Goal: Check status

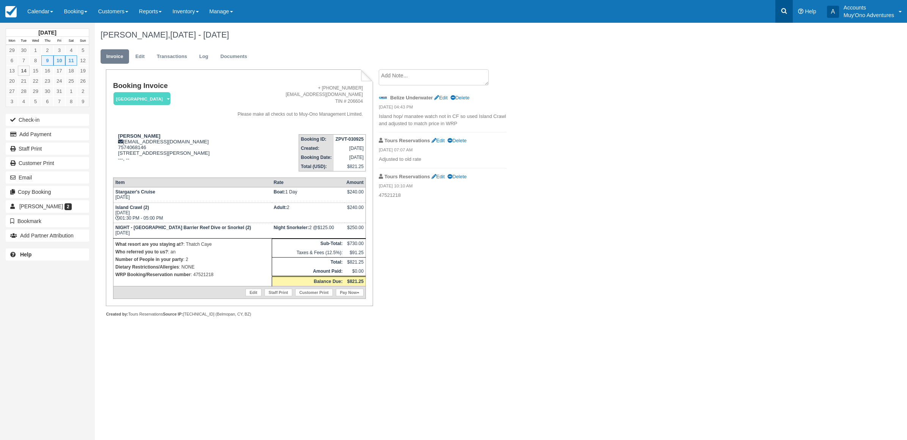
click at [781, 10] on icon at bounding box center [784, 11] width 8 height 8
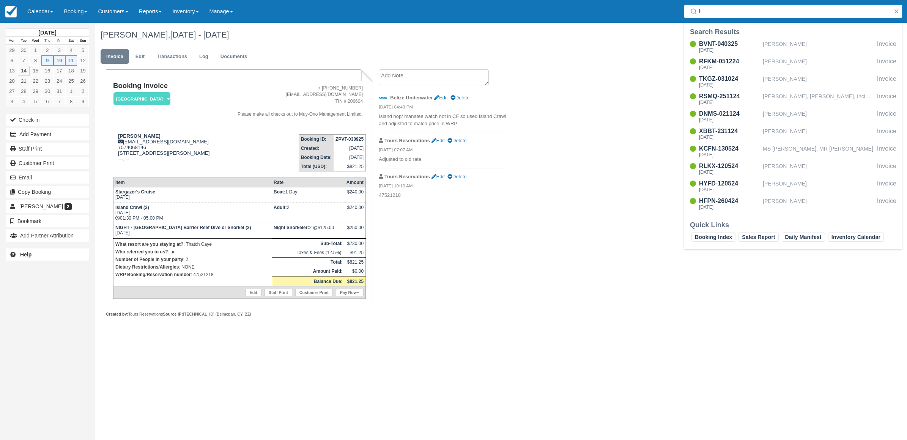
type input "l"
type input "s"
click at [38, 12] on link "Calendar" at bounding box center [40, 11] width 36 height 23
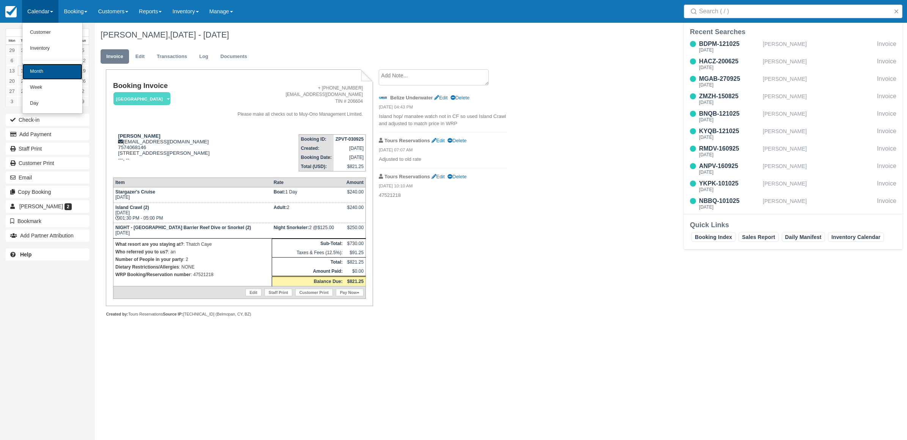
click at [36, 75] on link "Month" at bounding box center [52, 72] width 60 height 16
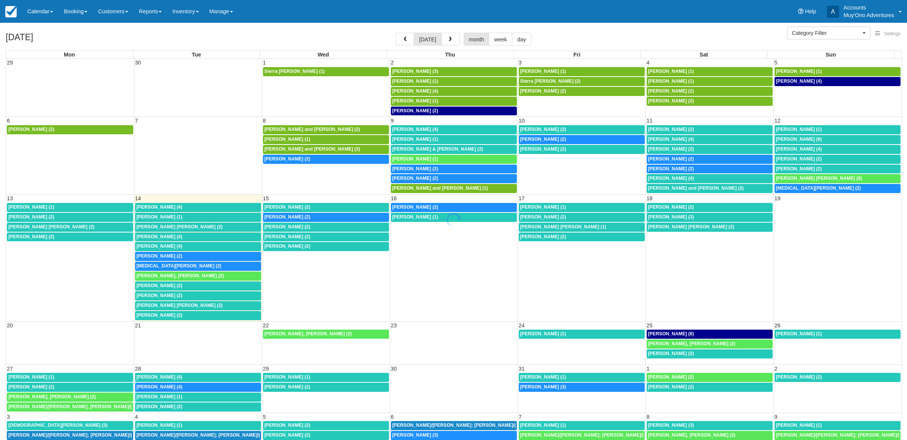
select select
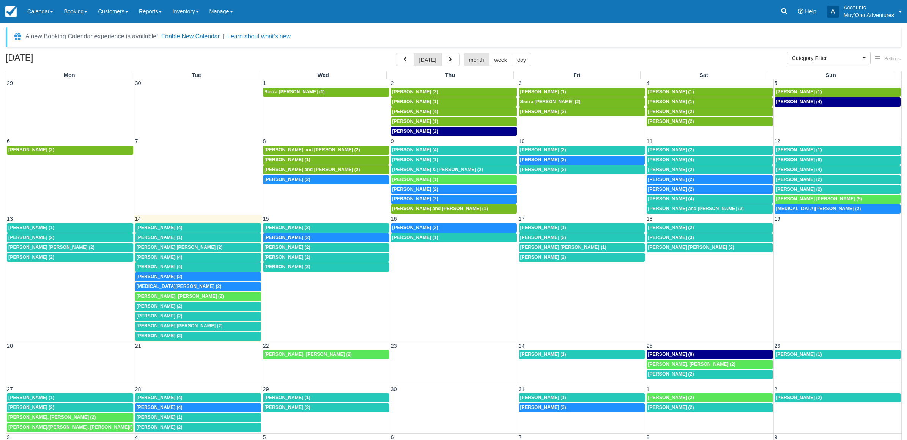
select select
